Goal: Navigation & Orientation: Find specific page/section

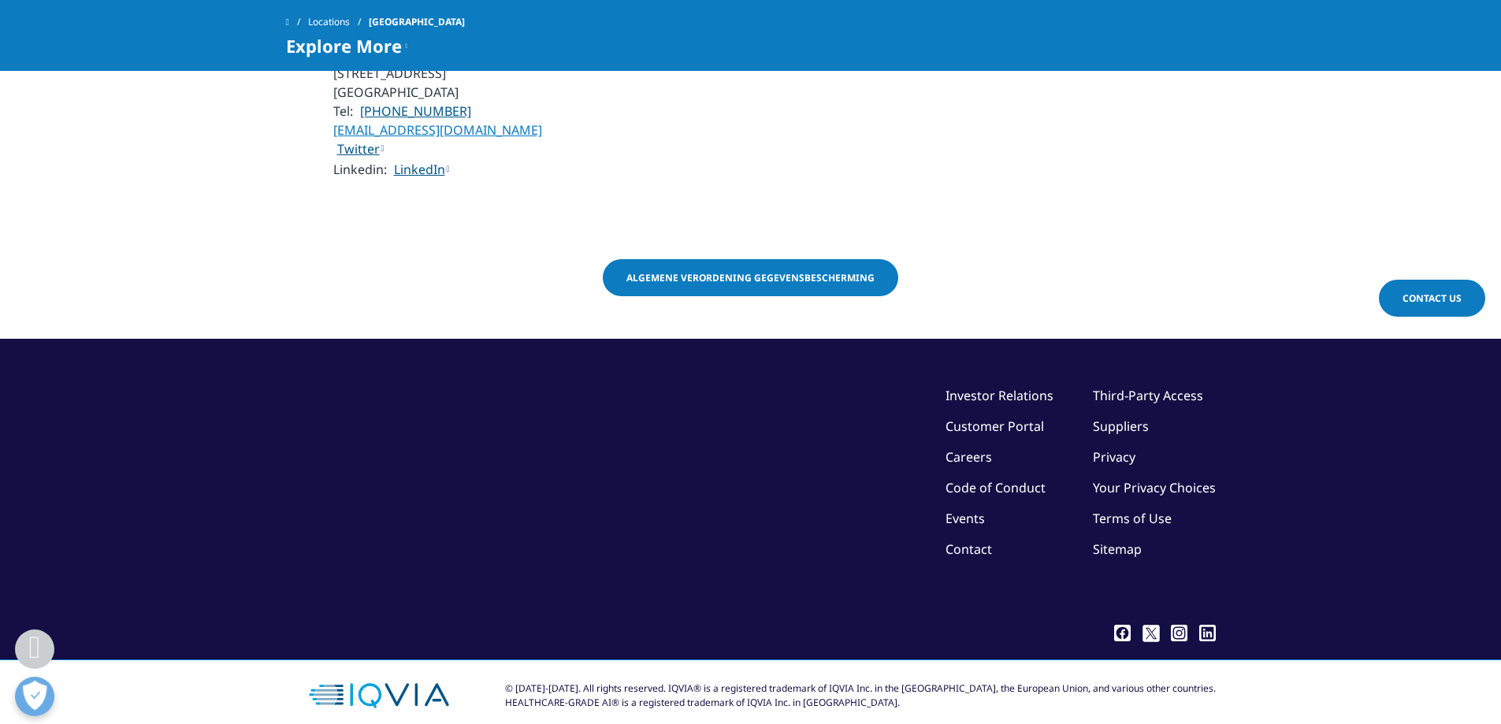
click at [1109, 510] on link "Terms of Use" at bounding box center [1132, 518] width 79 height 17
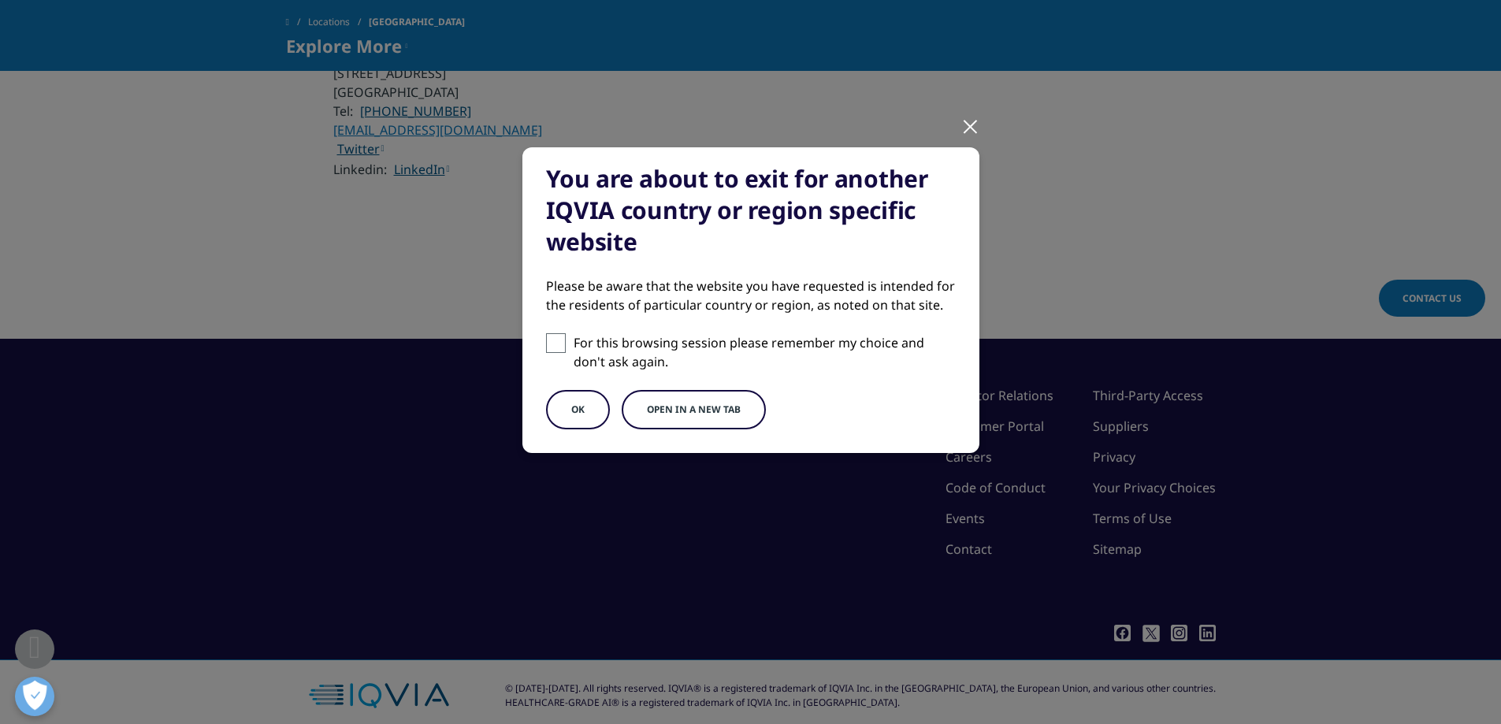
click at [975, 113] on div at bounding box center [970, 125] width 18 height 43
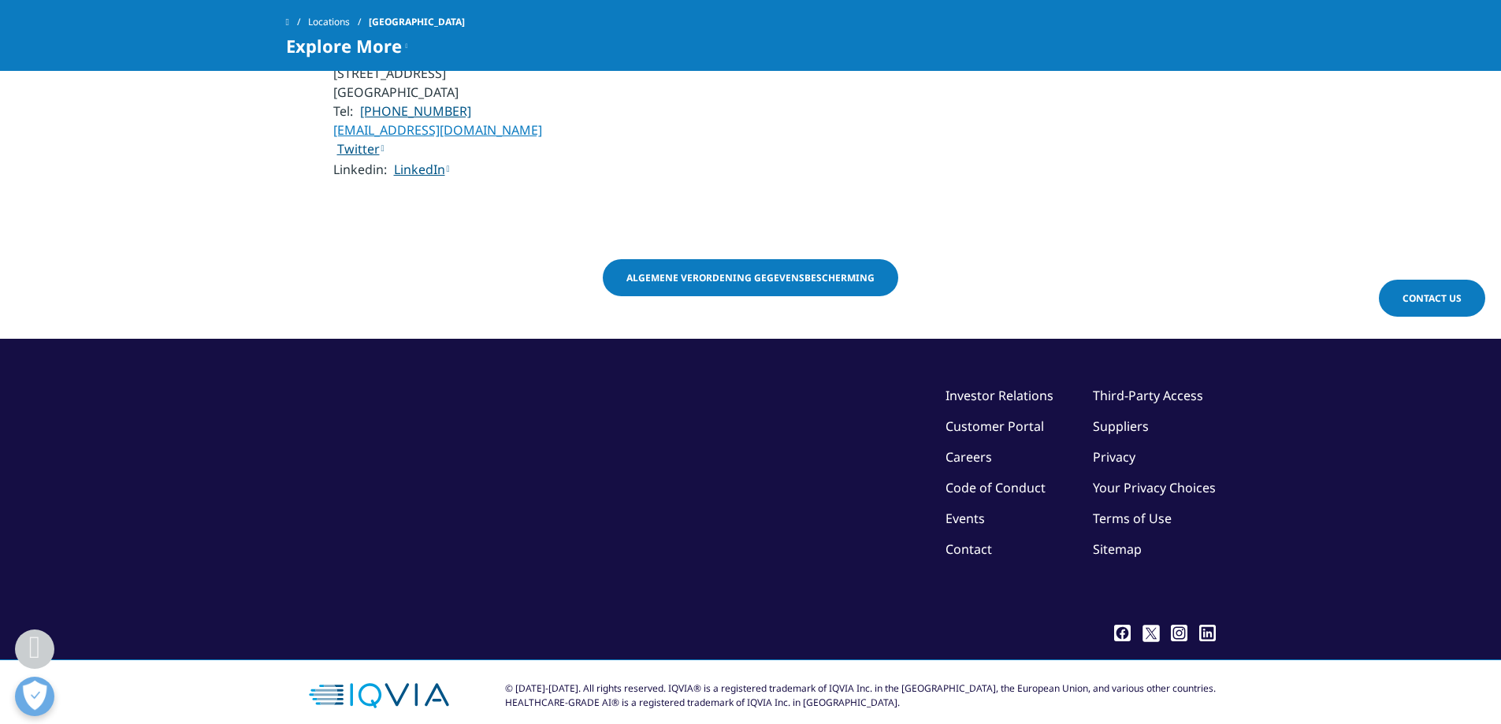
click at [1127, 418] on link "Suppliers" at bounding box center [1121, 426] width 56 height 17
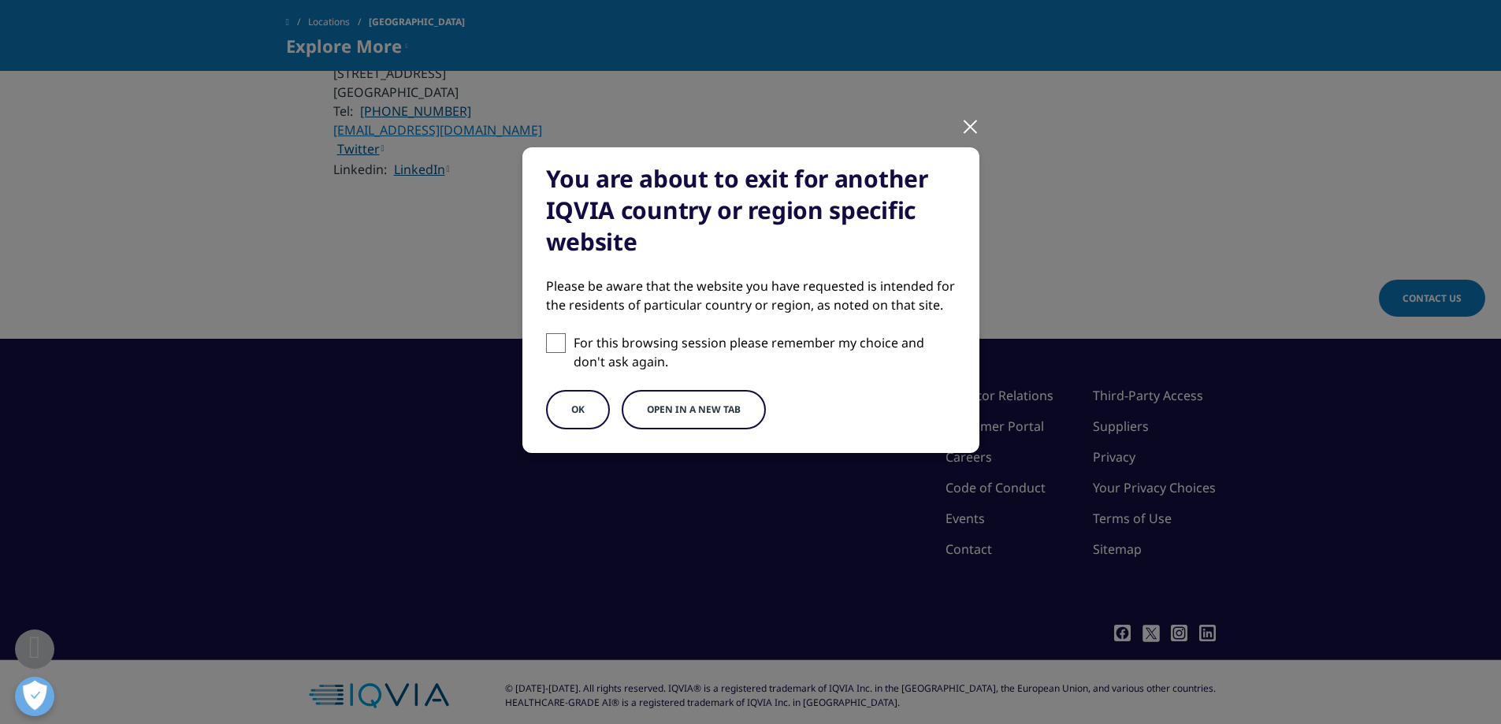
click at [684, 400] on button "Open in a new tab" at bounding box center [694, 409] width 144 height 39
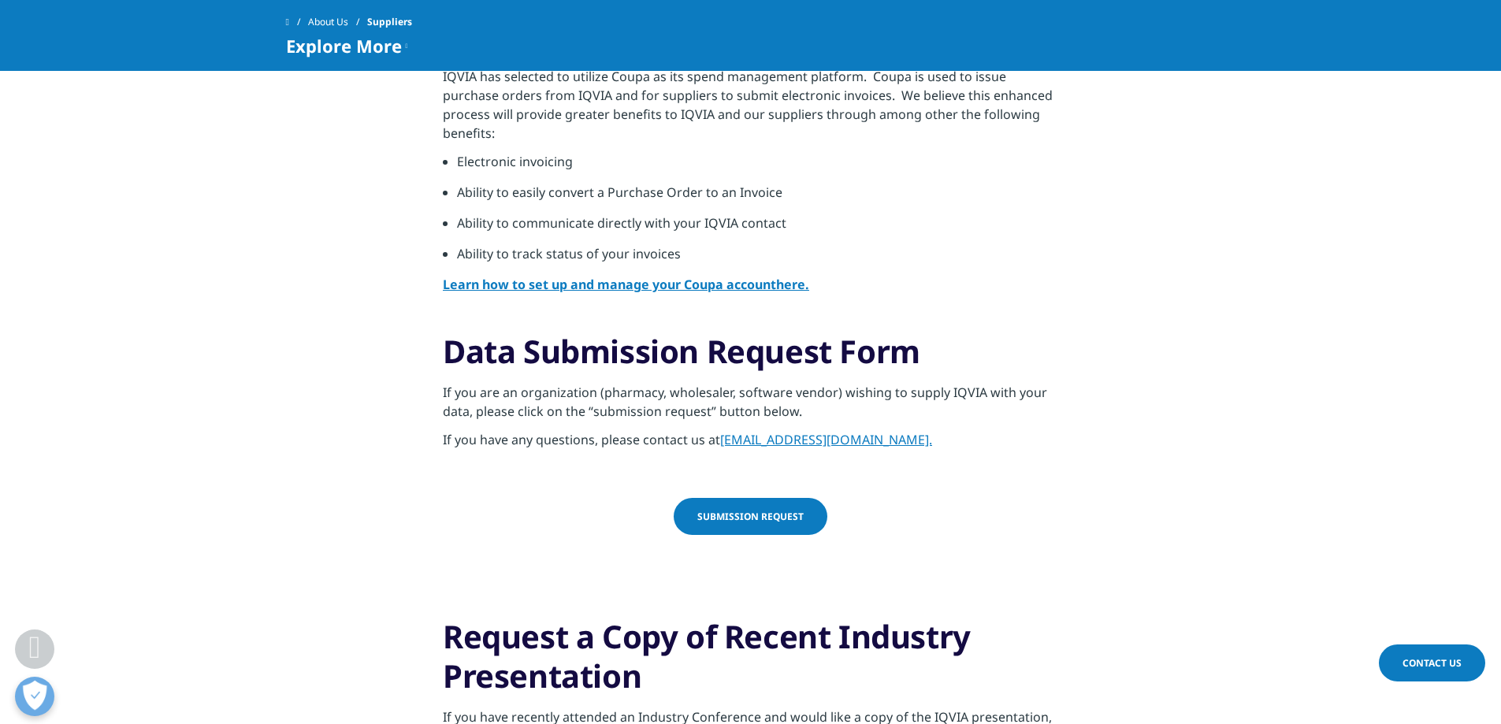
scroll to position [1506, 0]
